Goal: Transaction & Acquisition: Book appointment/travel/reservation

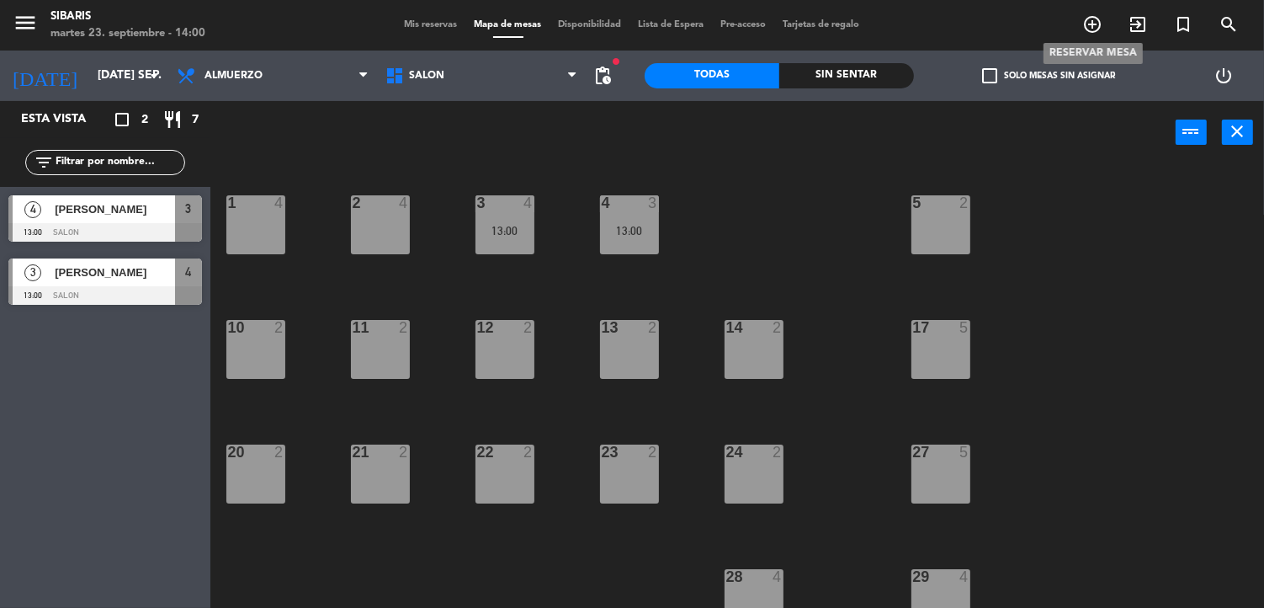
click at [1100, 26] on icon "add_circle_outline" at bounding box center [1092, 24] width 20 height 20
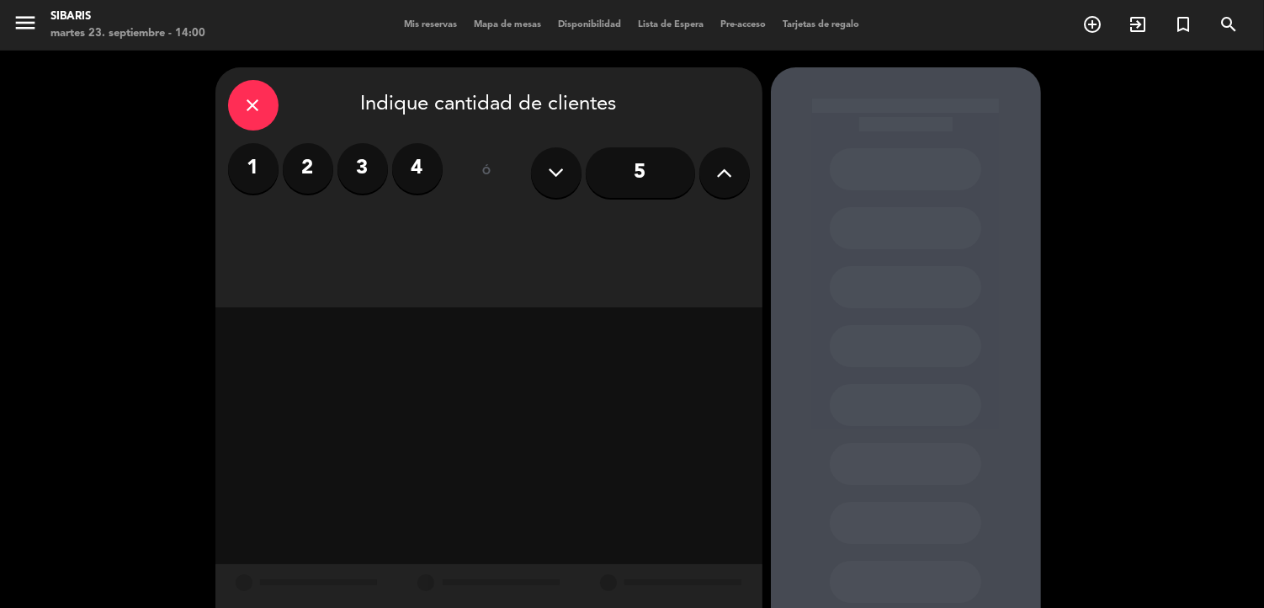
click at [301, 168] on label "2" at bounding box center [308, 168] width 50 height 50
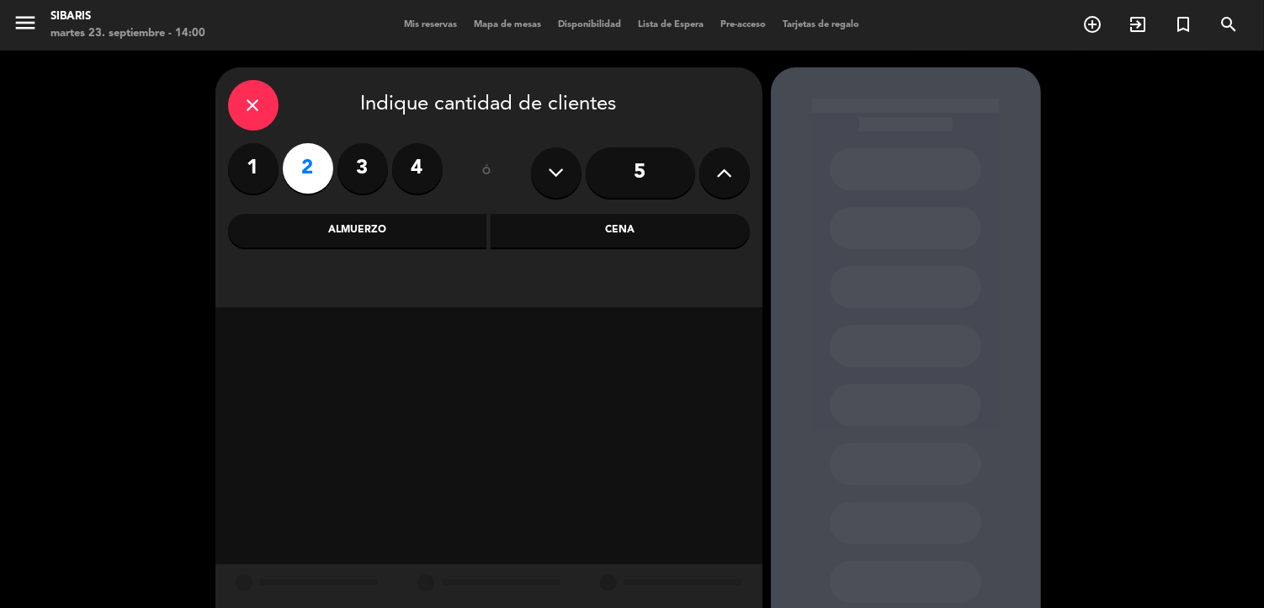
click at [555, 236] on div "Cena" at bounding box center [620, 231] width 259 height 34
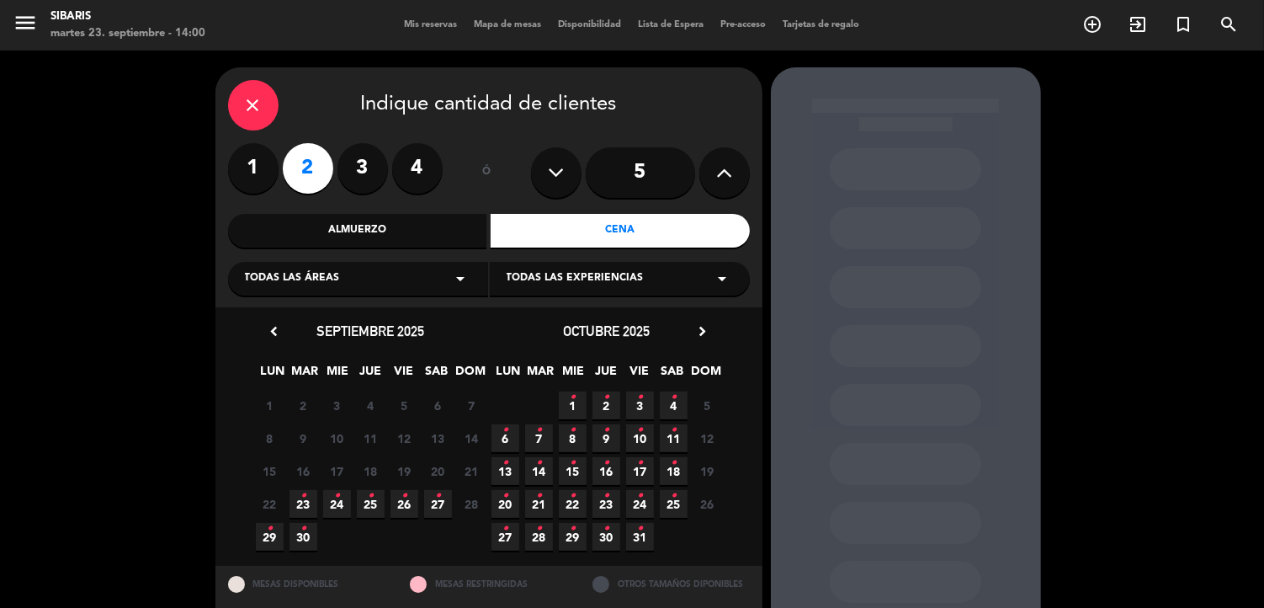
scroll to position [46, 0]
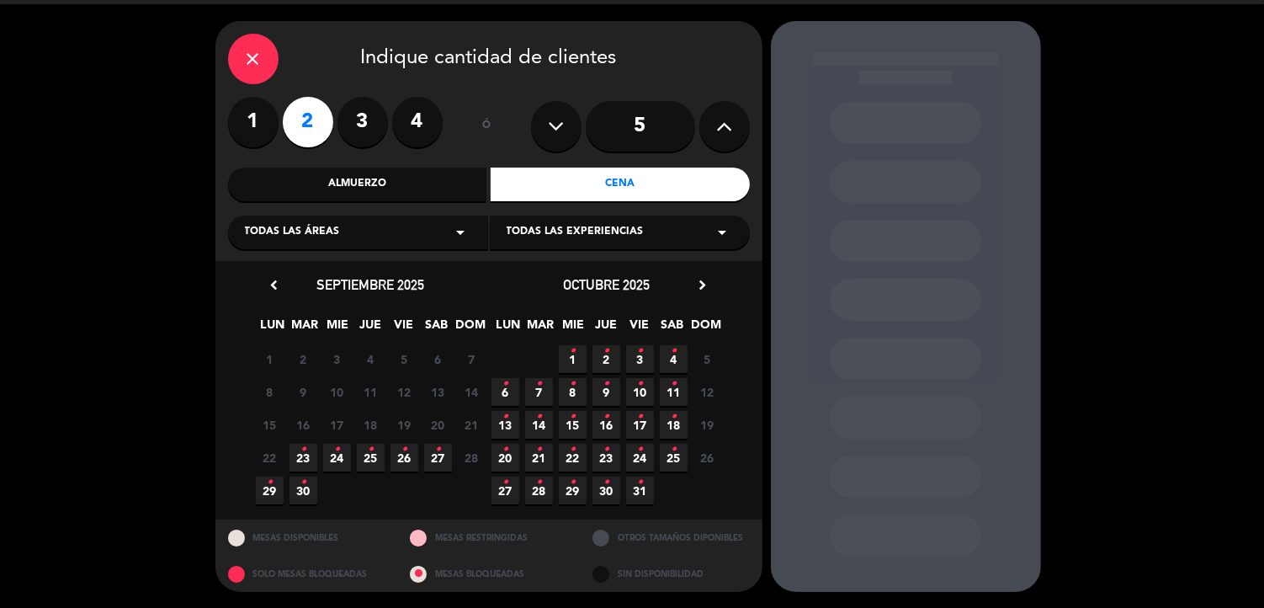
click at [440, 452] on icon "•" at bounding box center [438, 449] width 6 height 27
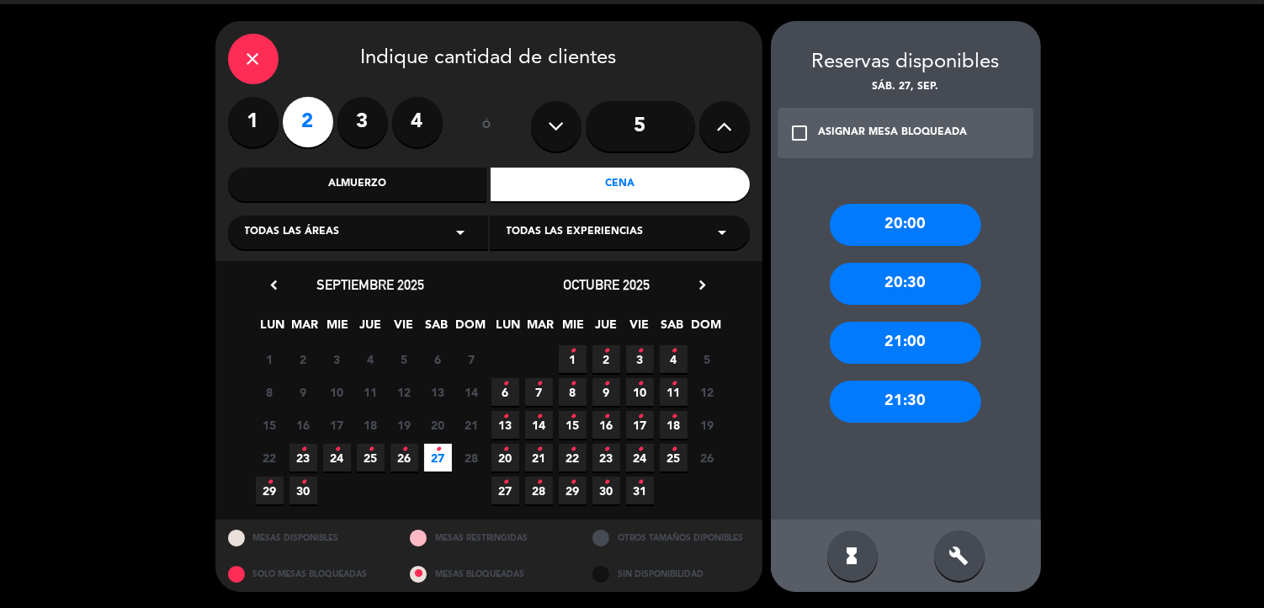
click at [904, 402] on div "21:30" at bounding box center [905, 401] width 151 height 42
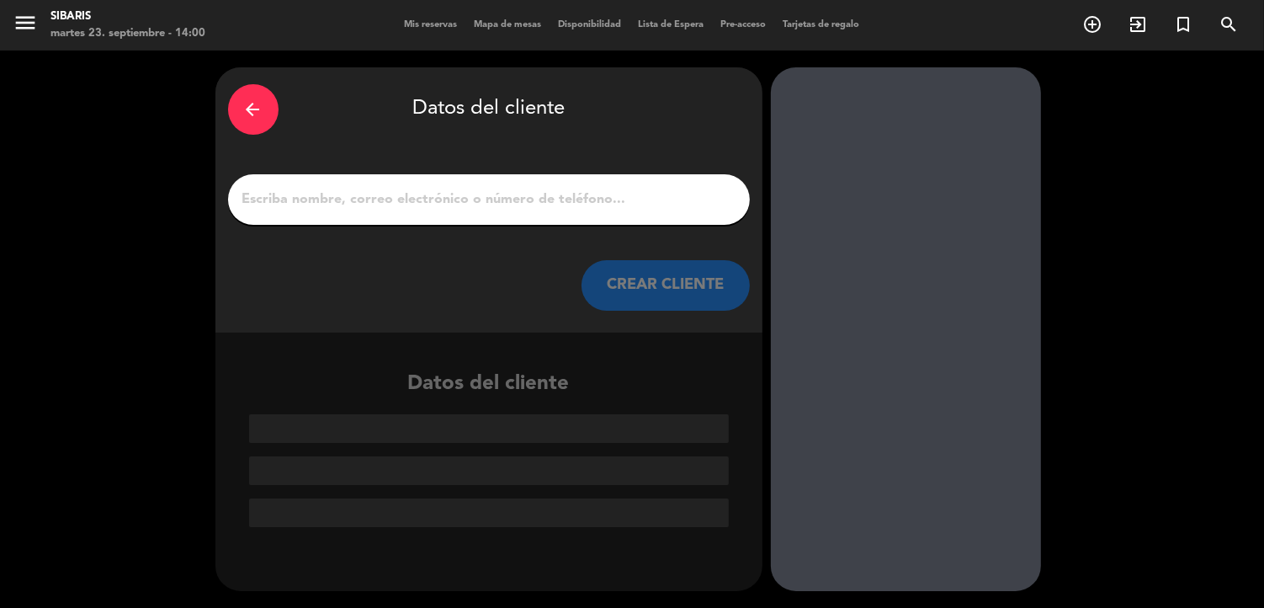
scroll to position [0, 0]
click at [461, 199] on input "1" at bounding box center [489, 200] width 497 height 24
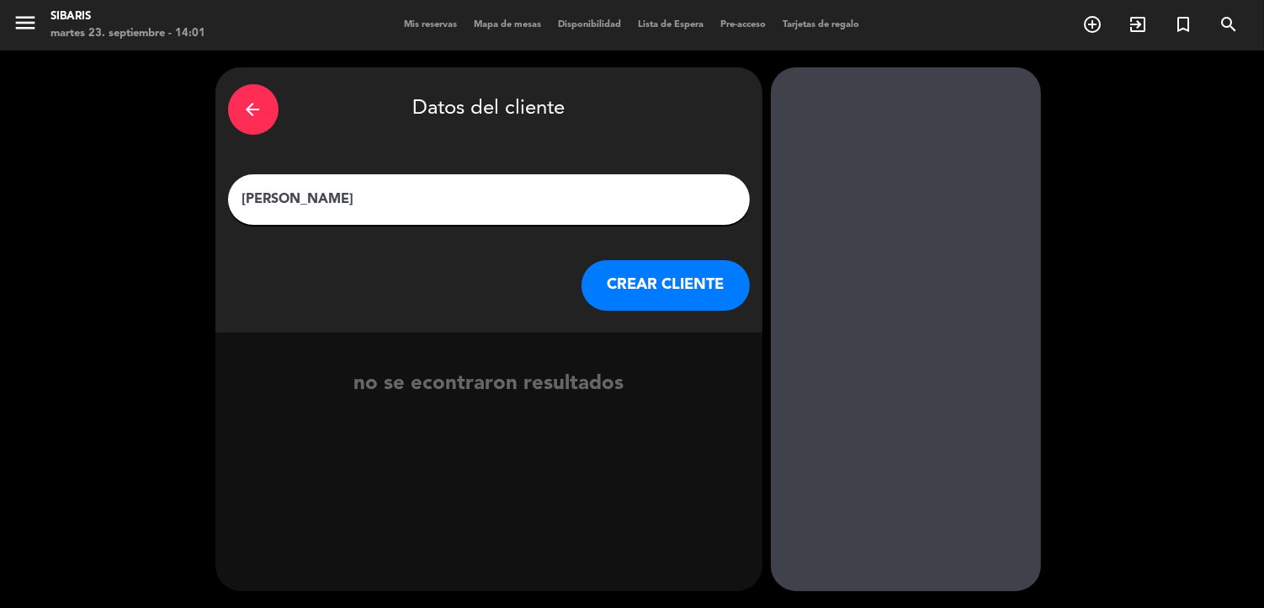
type input "[PERSON_NAME]"
click at [688, 280] on button "CREAR CLIENTE" at bounding box center [665, 285] width 168 height 50
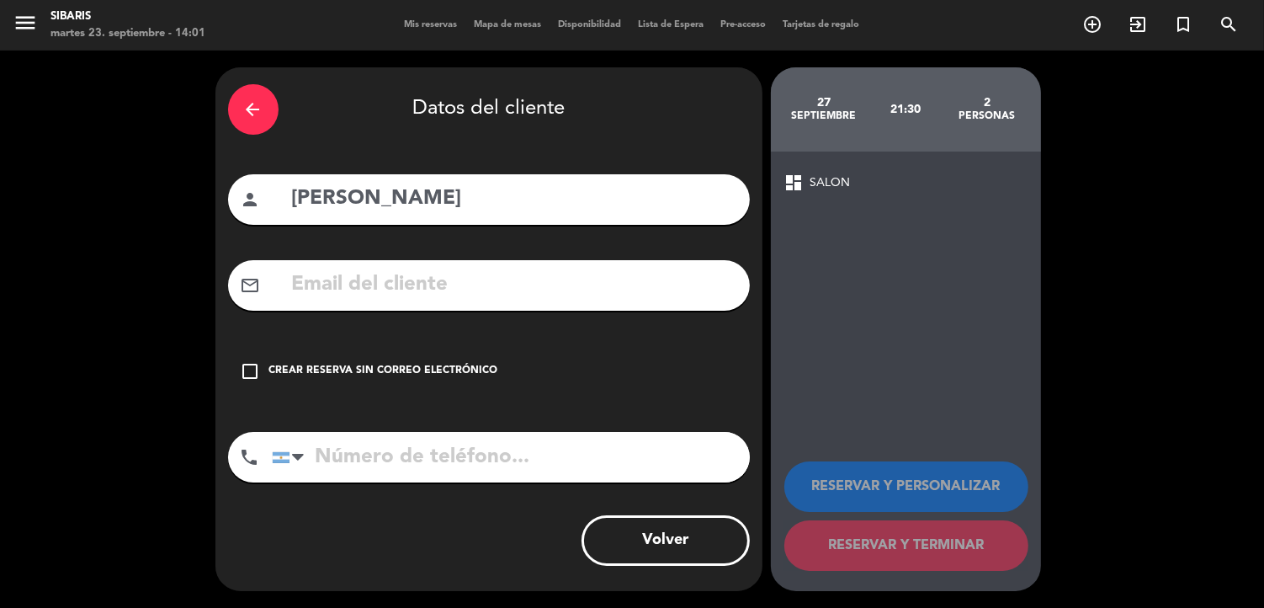
click at [423, 450] on input "tel" at bounding box center [511, 457] width 478 height 50
type input "3513166555"
click at [251, 372] on icon "check_box_outline_blank" at bounding box center [251, 371] width 20 height 20
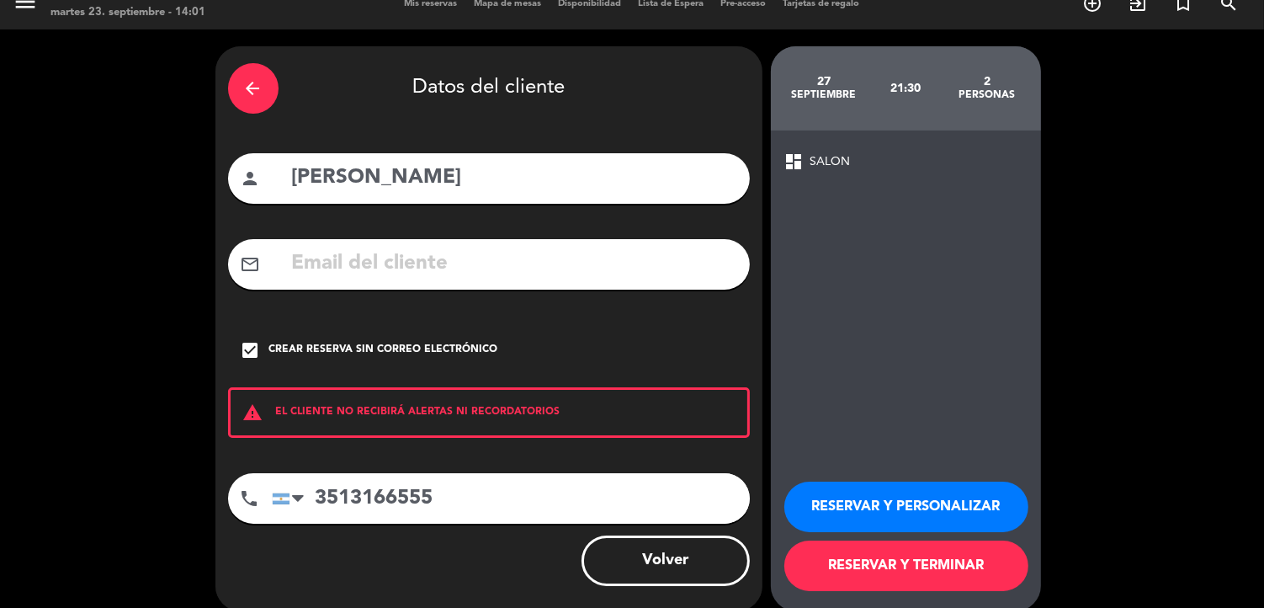
scroll to position [40, 0]
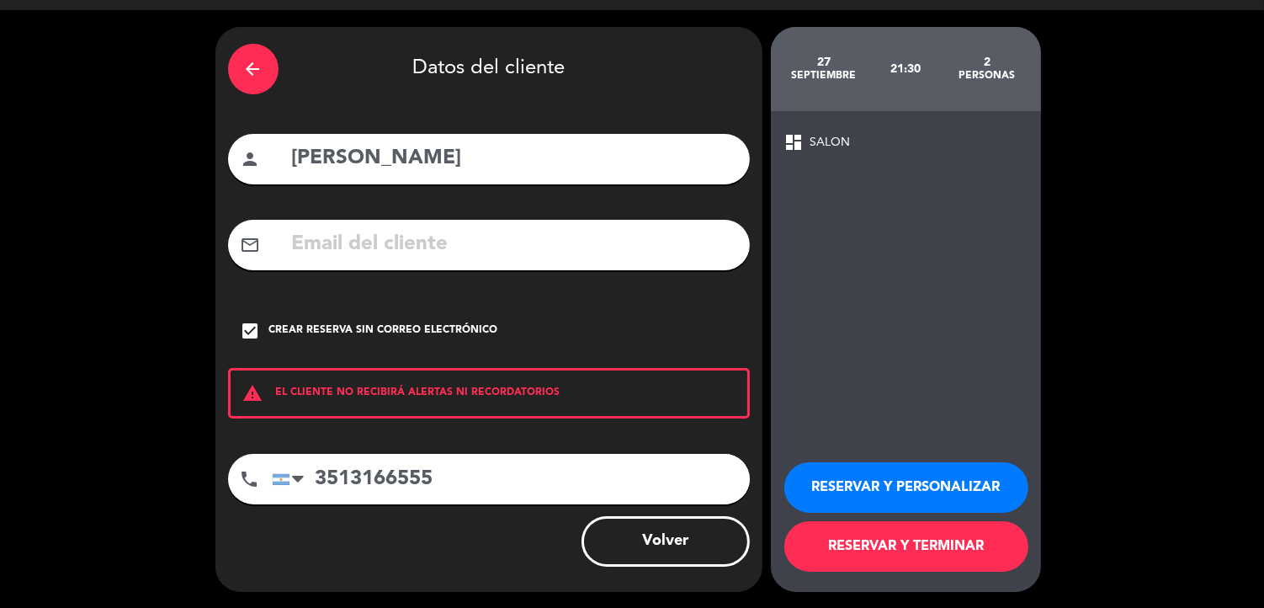
click at [895, 544] on button "RESERVAR Y TERMINAR" at bounding box center [906, 546] width 244 height 50
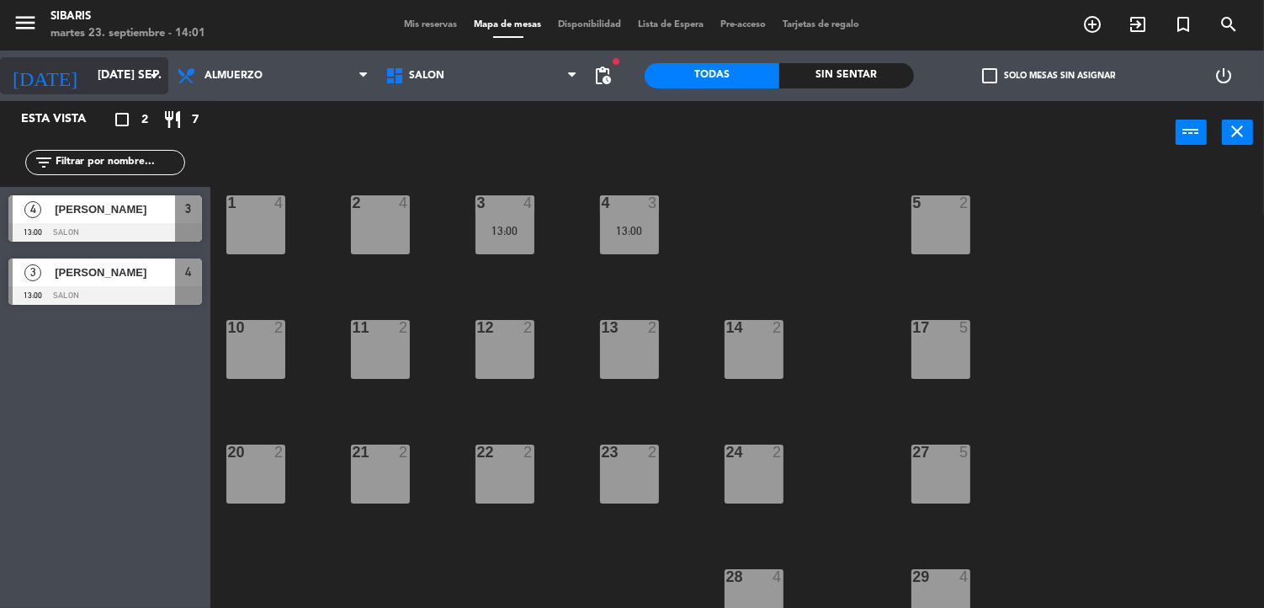
click at [114, 72] on input "[DATE] sep." at bounding box center [169, 76] width 160 height 30
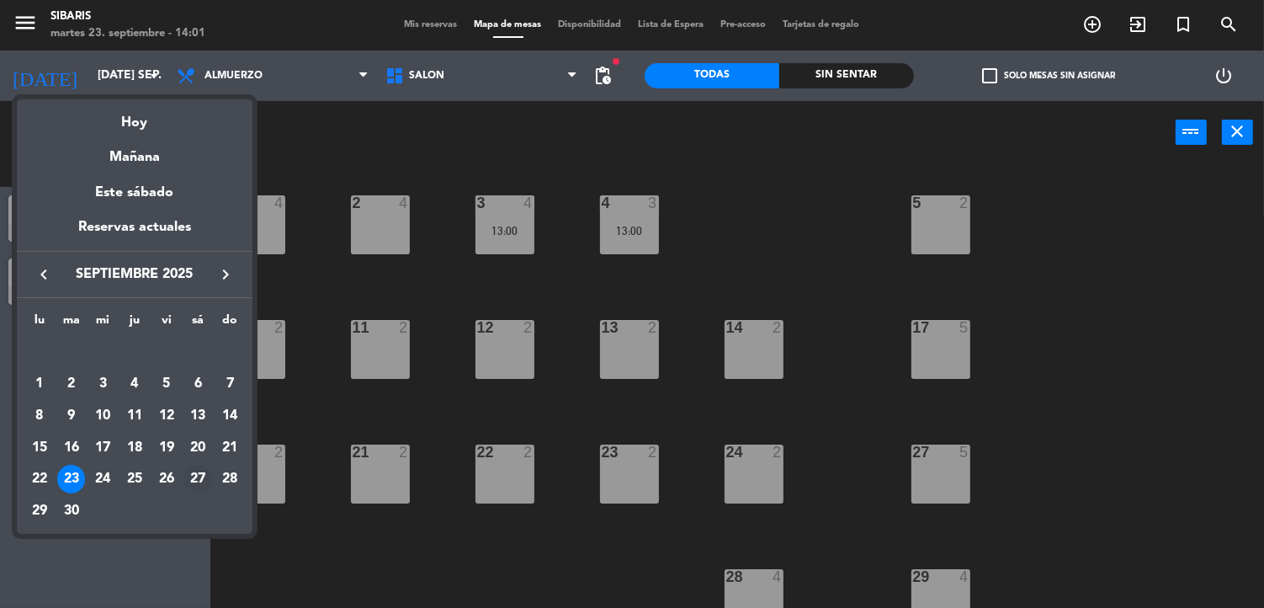
click at [194, 474] on div "27" at bounding box center [197, 479] width 29 height 29
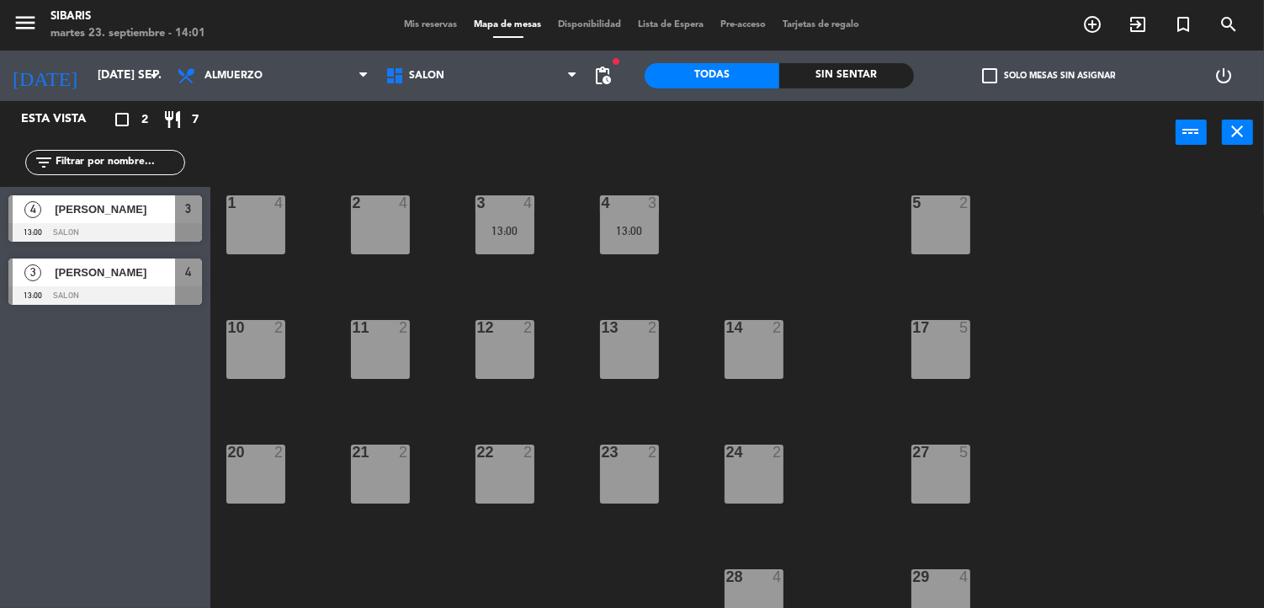
type input "sáb. [DATE]"
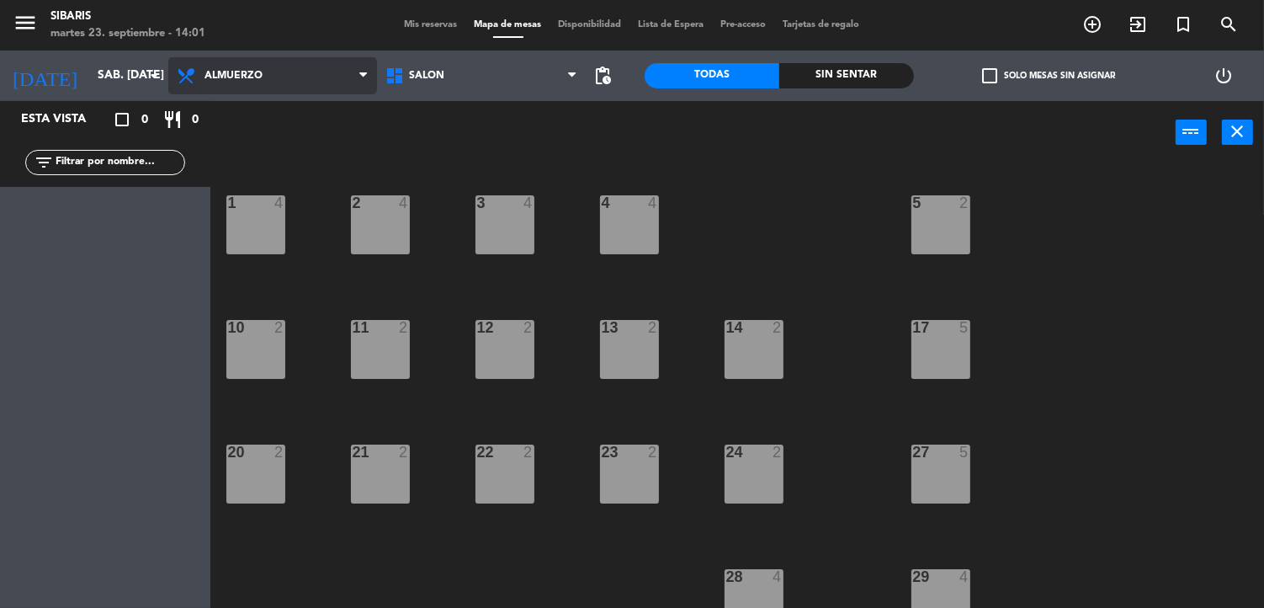
click at [231, 85] on span "Almuerzo" at bounding box center [272, 75] width 209 height 37
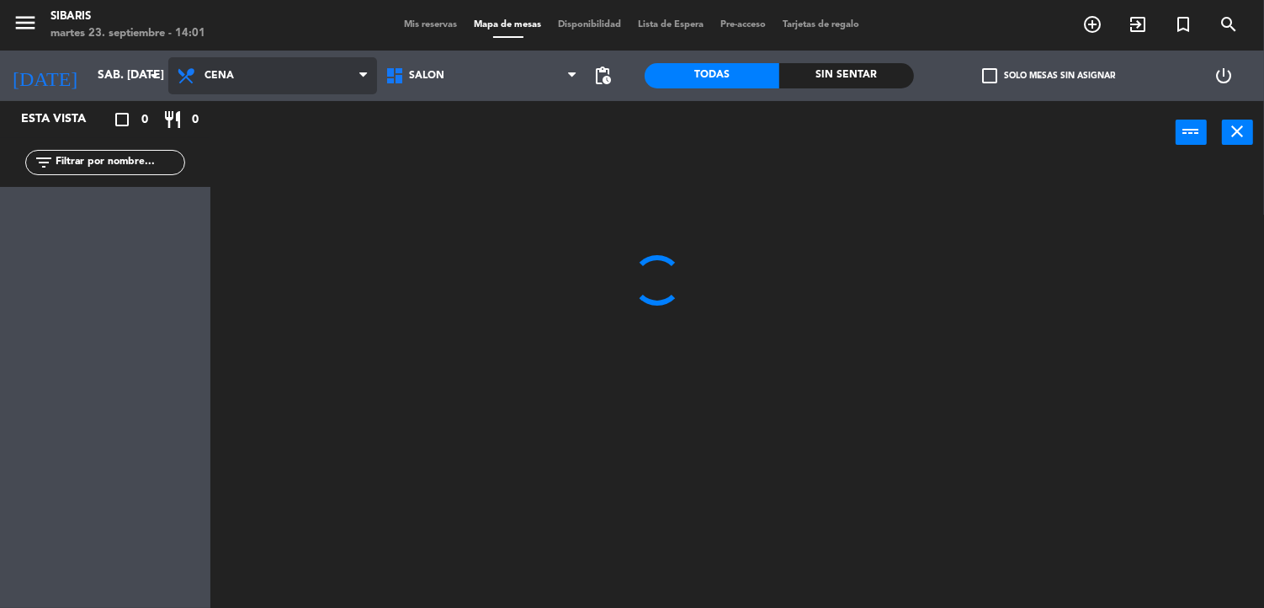
click at [237, 151] on ng-component "menu sibaris martes 23. septiembre - 14:01 Mis reservas Mapa de mesas Disponibi…" at bounding box center [632, 304] width 1264 height 608
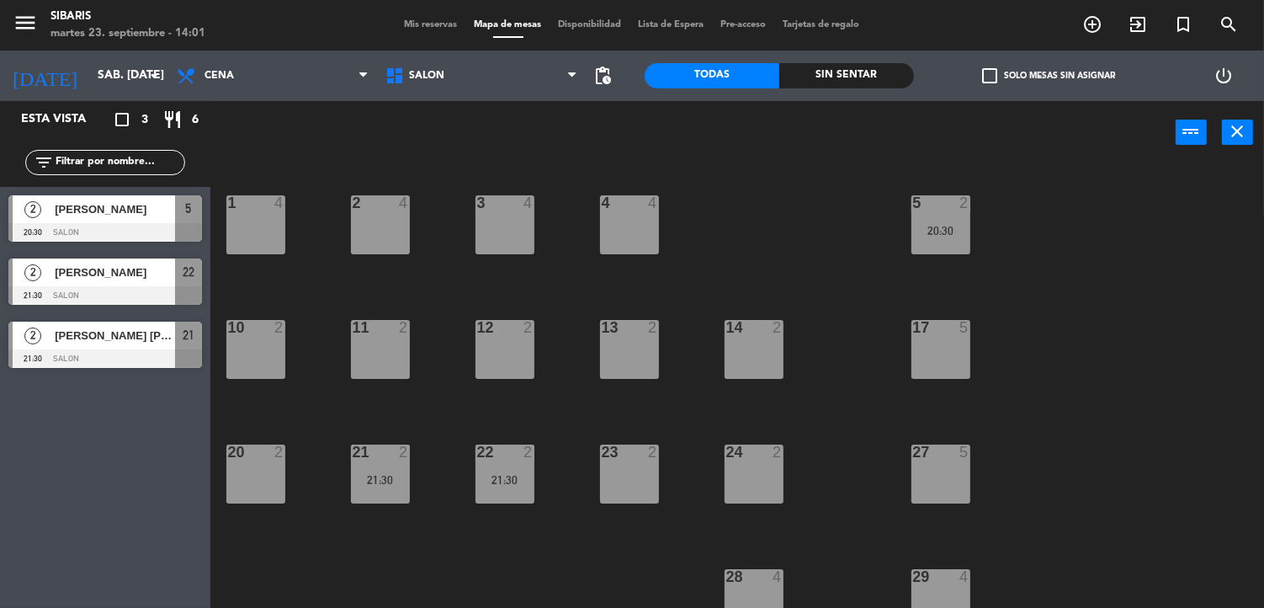
click at [102, 272] on span "[PERSON_NAME]" at bounding box center [115, 272] width 120 height 18
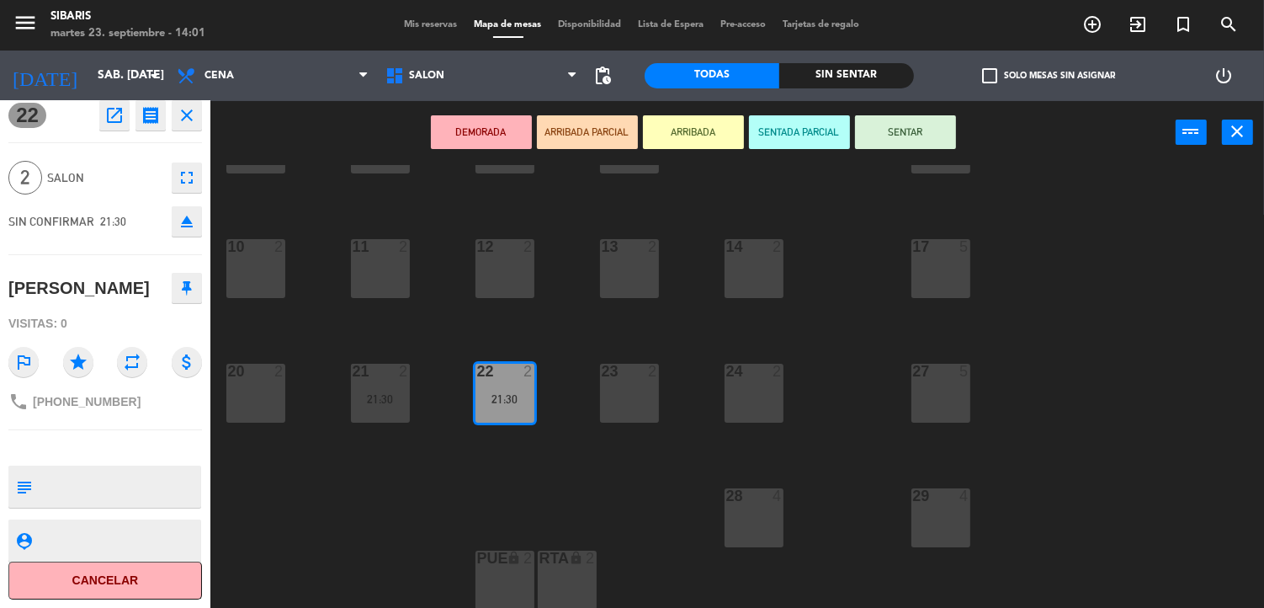
scroll to position [34, 0]
click at [85, 494] on textarea at bounding box center [119, 486] width 161 height 35
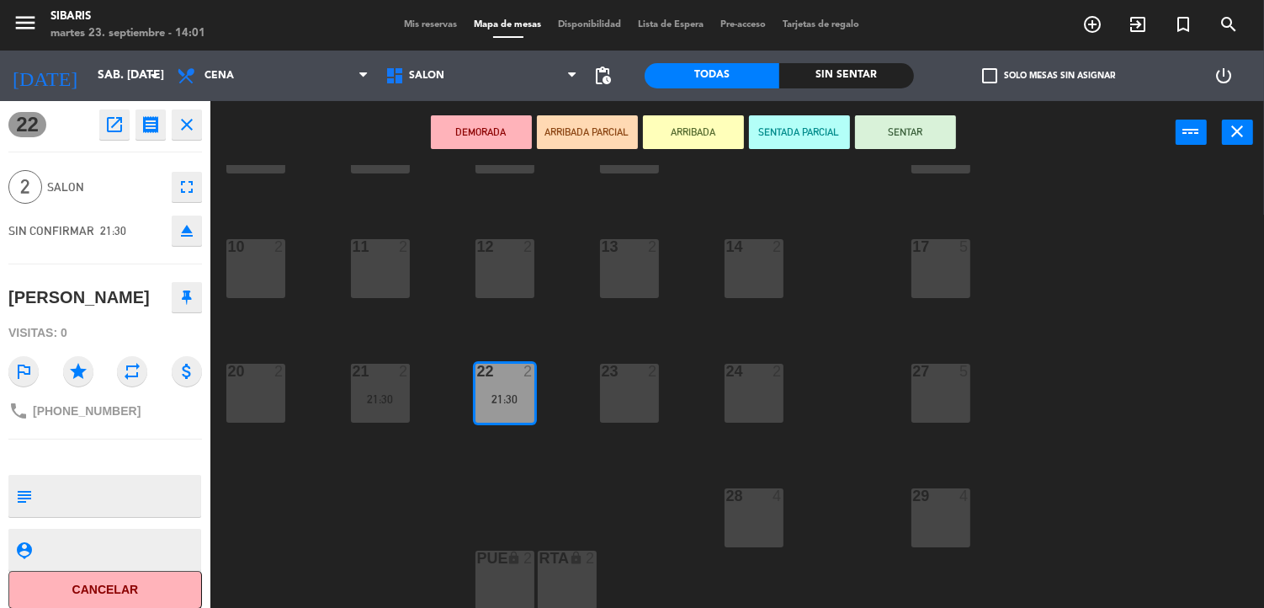
click at [118, 122] on icon "open_in_new" at bounding box center [114, 124] width 20 height 20
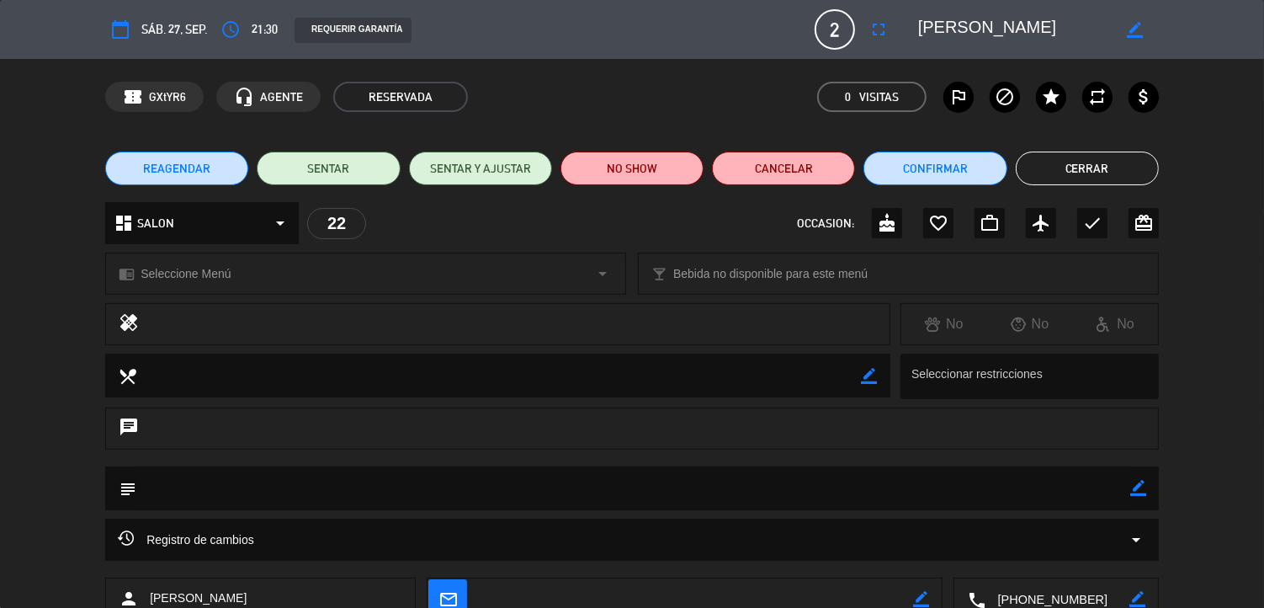
click at [241, 495] on textarea at bounding box center [633, 487] width 994 height 43
click at [241, 488] on textarea at bounding box center [633, 487] width 994 height 43
click at [237, 481] on textarea at bounding box center [633, 487] width 994 height 43
click at [179, 482] on textarea at bounding box center [633, 487] width 994 height 43
click at [179, 481] on textarea at bounding box center [633, 487] width 994 height 43
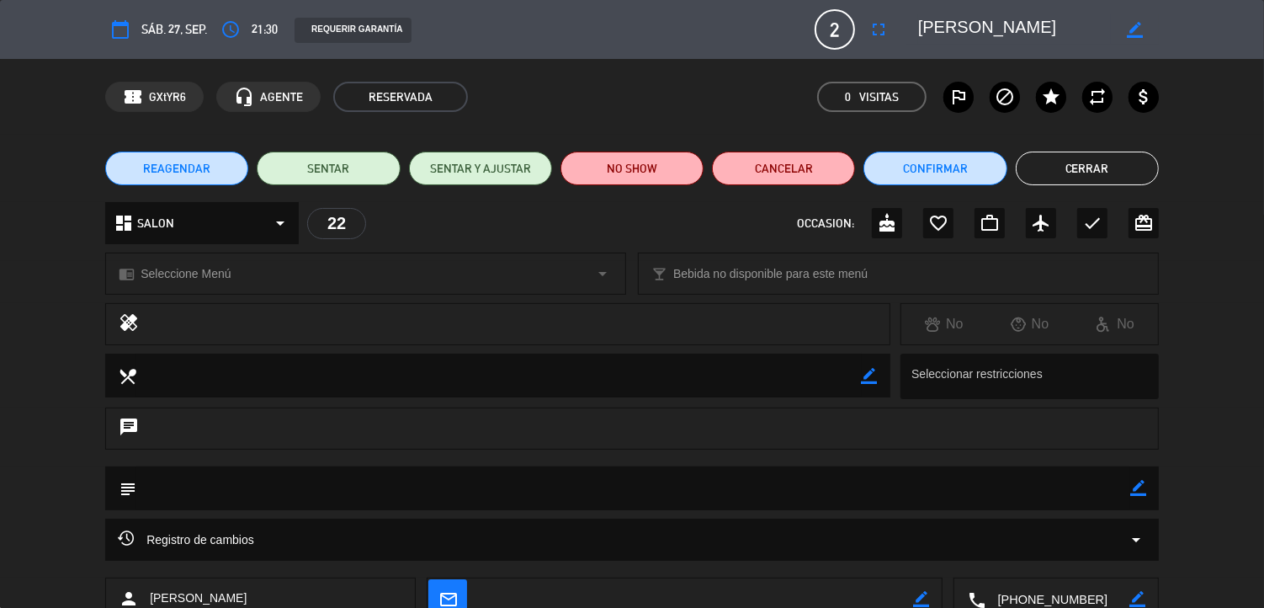
click at [1131, 486] on icon "border_color" at bounding box center [1138, 488] width 16 height 16
type textarea "v"
type textarea "VIENE CON GIFT"
click at [1133, 491] on icon at bounding box center [1138, 488] width 16 height 16
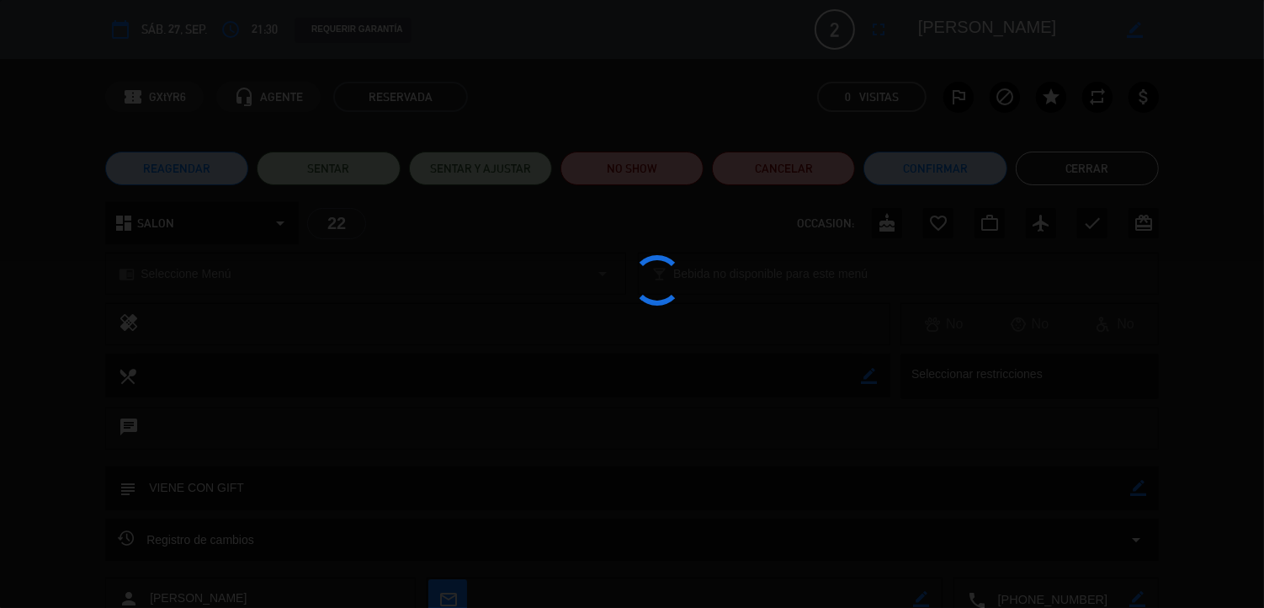
type textarea "VIENE CON GIFT"
